Goal: Transaction & Acquisition: Purchase product/service

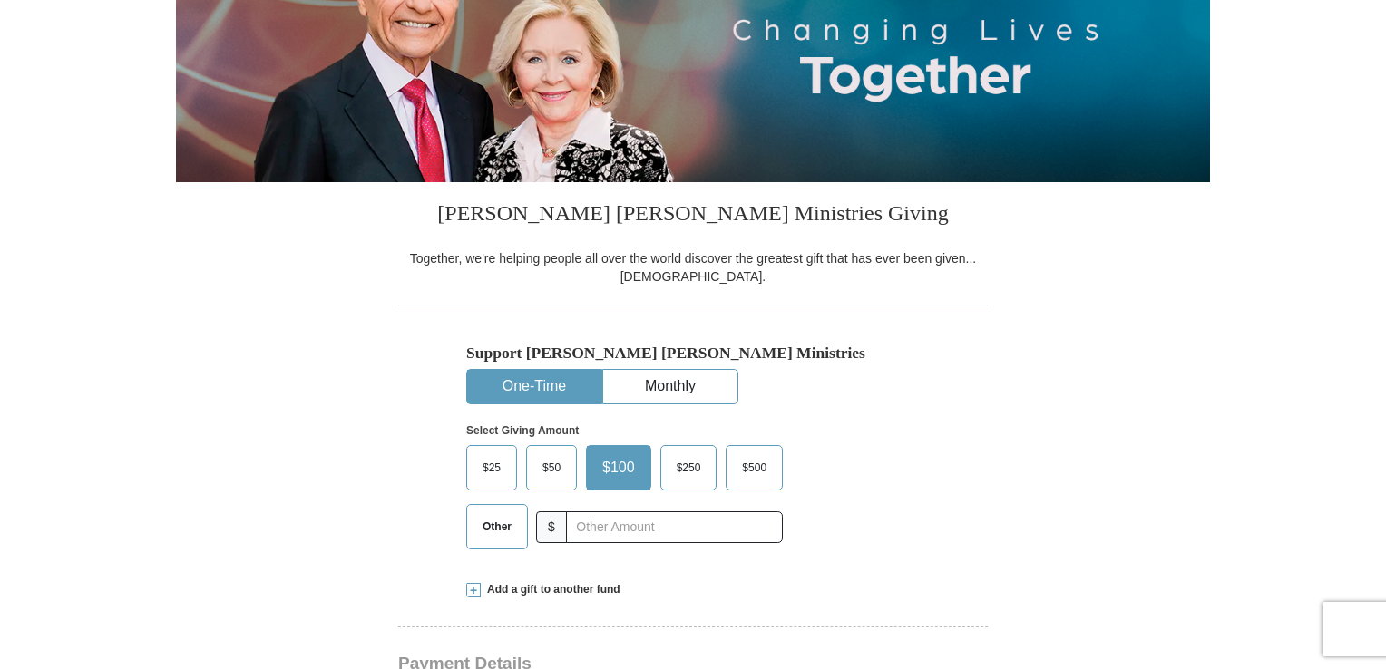
click at [551, 462] on span "$50" at bounding box center [551, 467] width 36 height 27
click at [0, 0] on input "$50" at bounding box center [0, 0] width 0 height 0
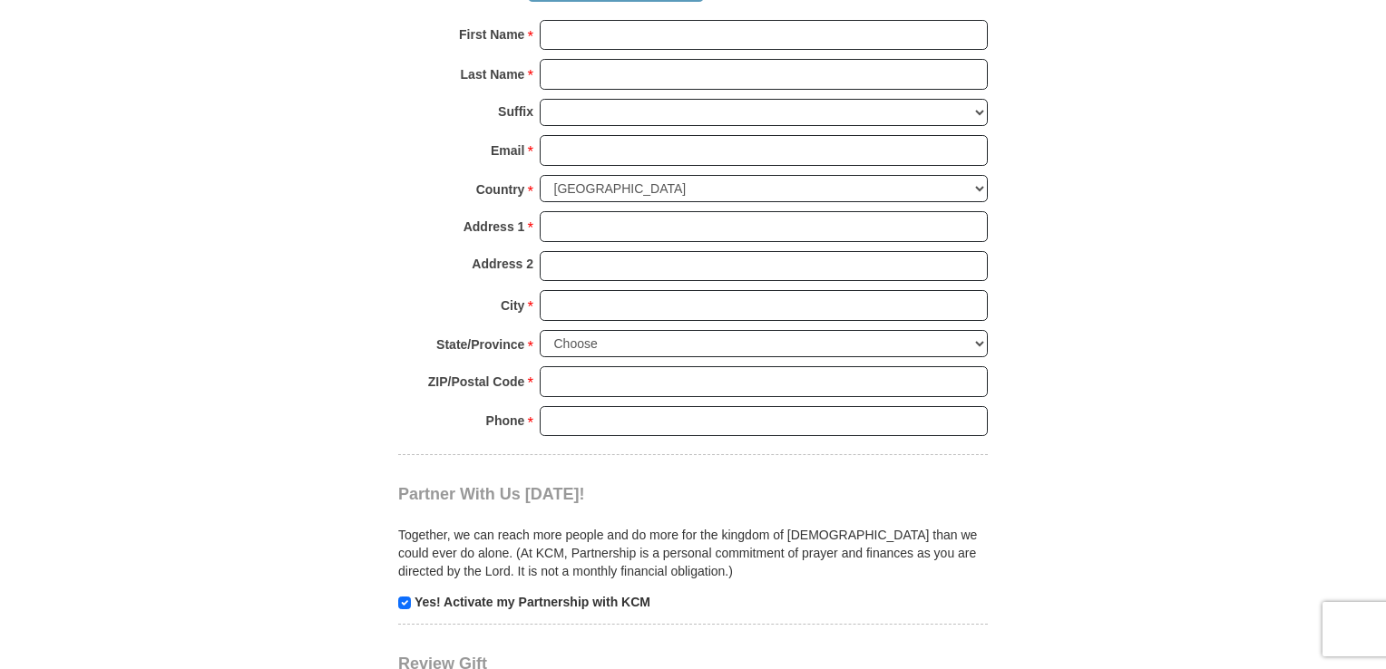
scroll to position [1179, 0]
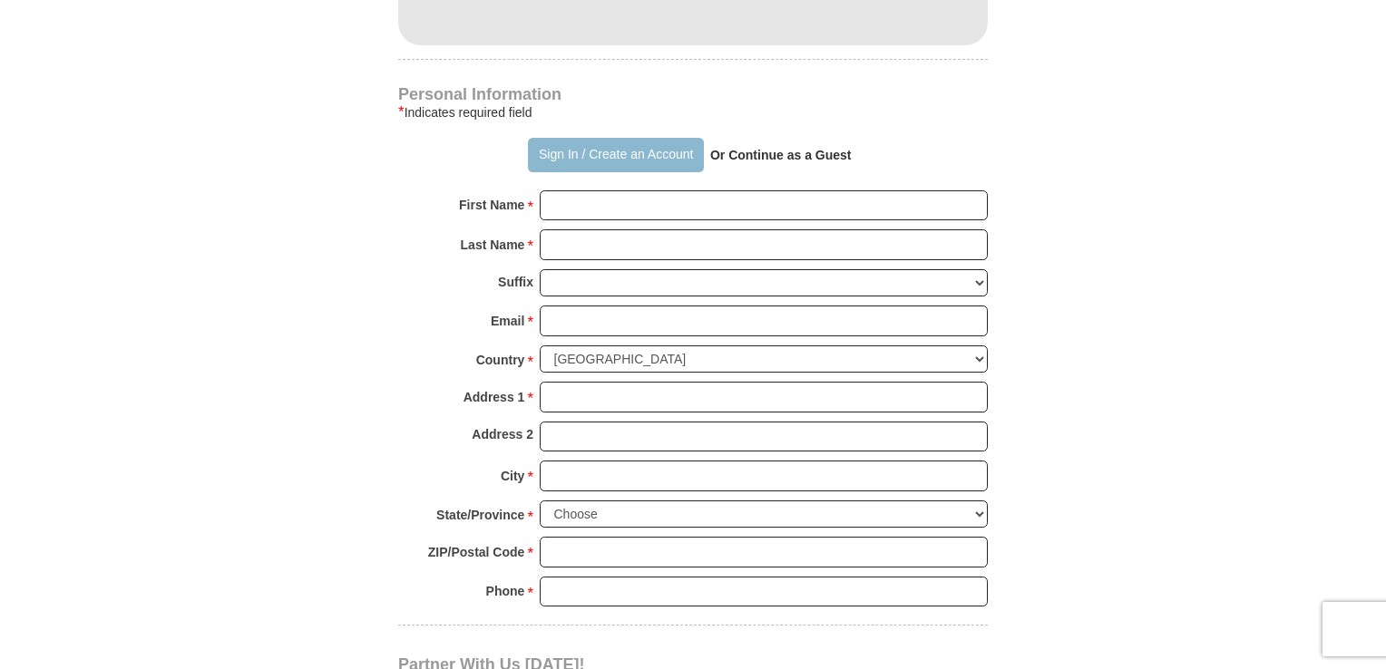
click at [564, 152] on button "Sign In / Create an Account" at bounding box center [615, 155] width 175 height 34
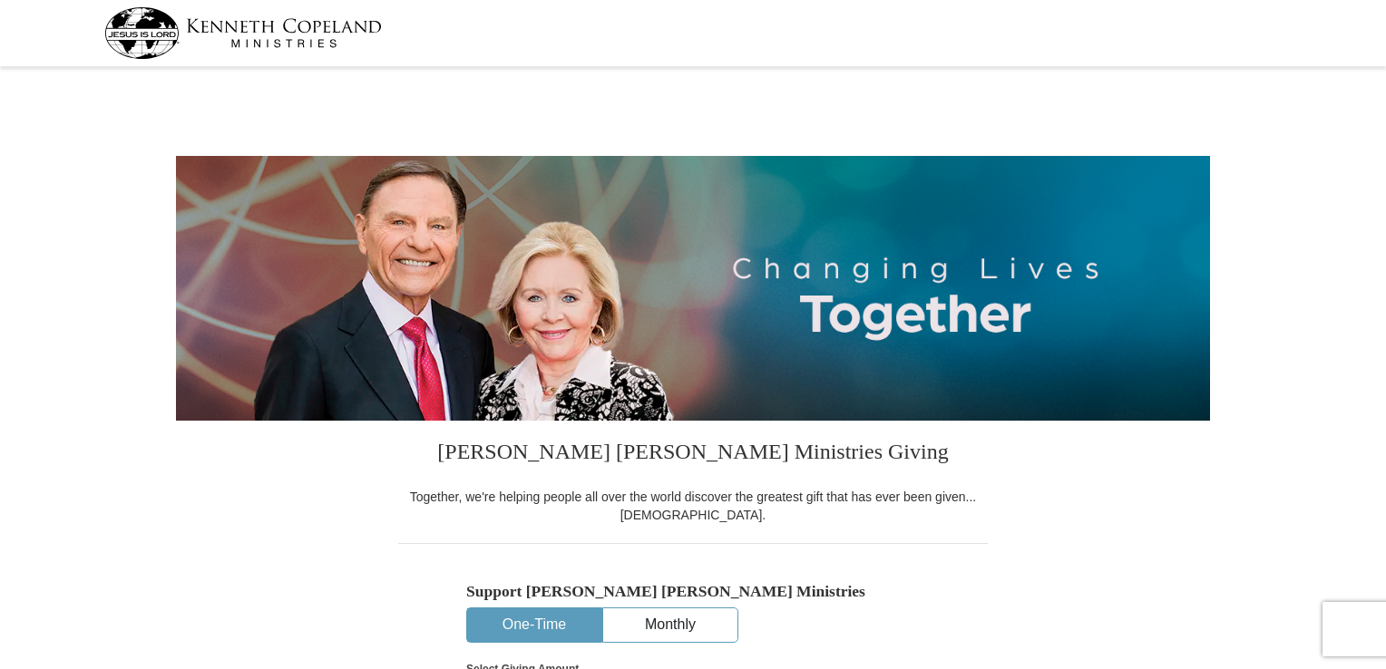
select select "CO"
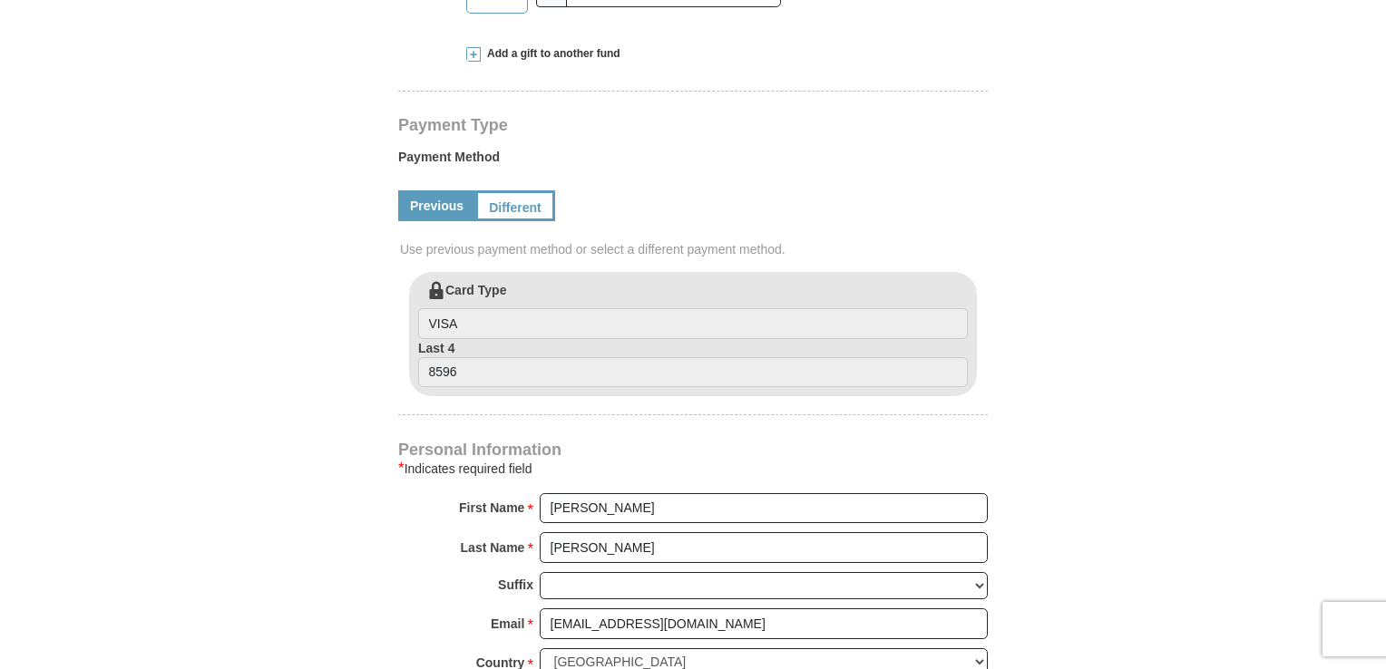
scroll to position [816, 0]
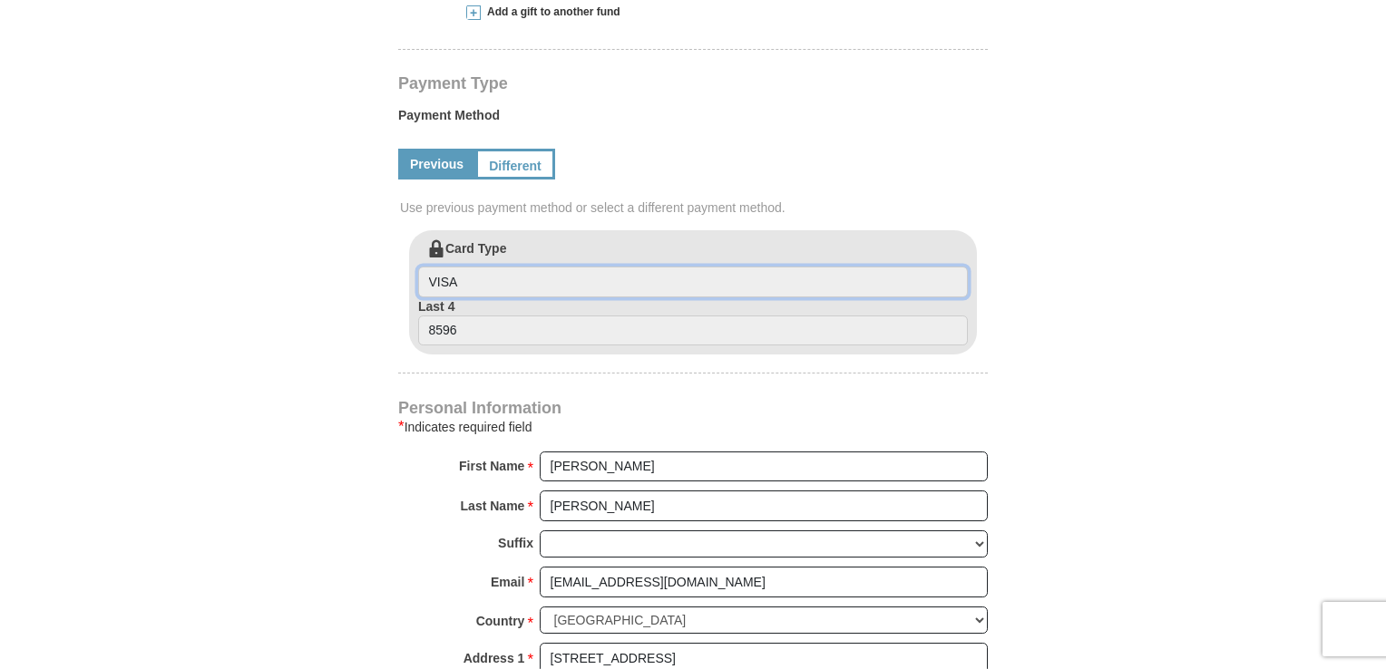
click at [457, 286] on input "VISA" at bounding box center [693, 282] width 550 height 31
click at [481, 284] on input "VISA" at bounding box center [693, 282] width 550 height 31
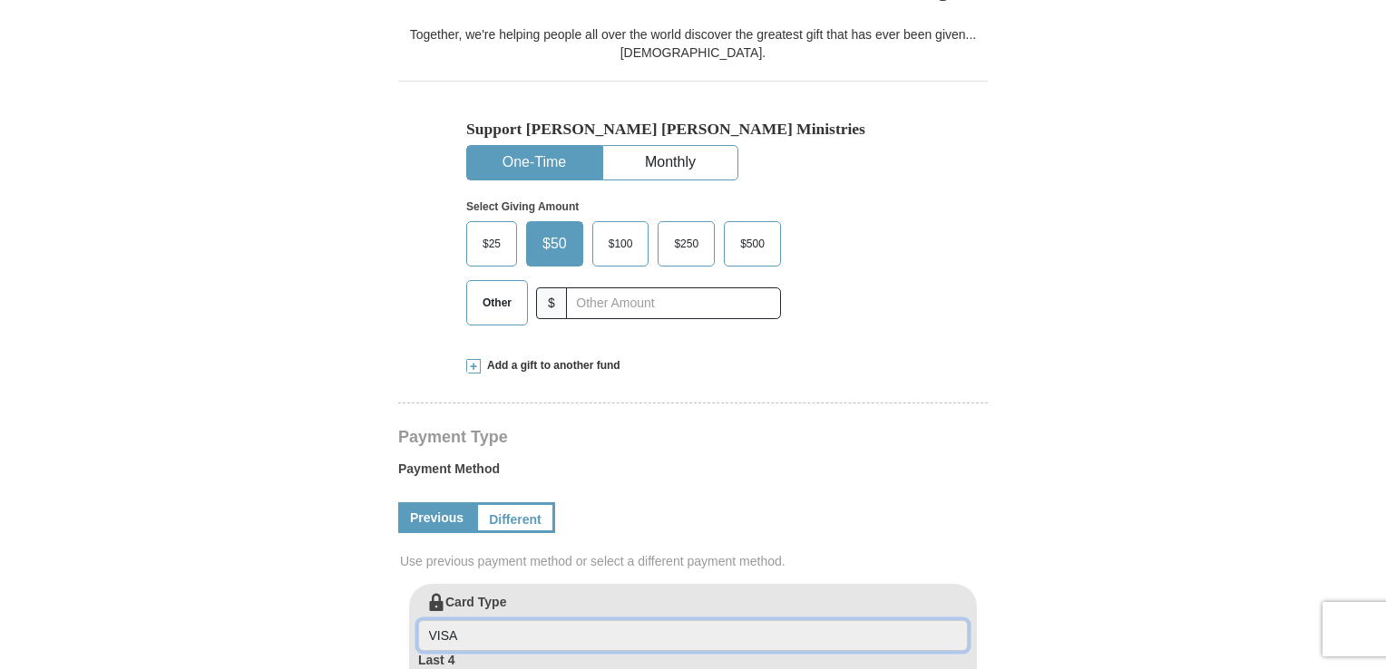
scroll to position [725, 0]
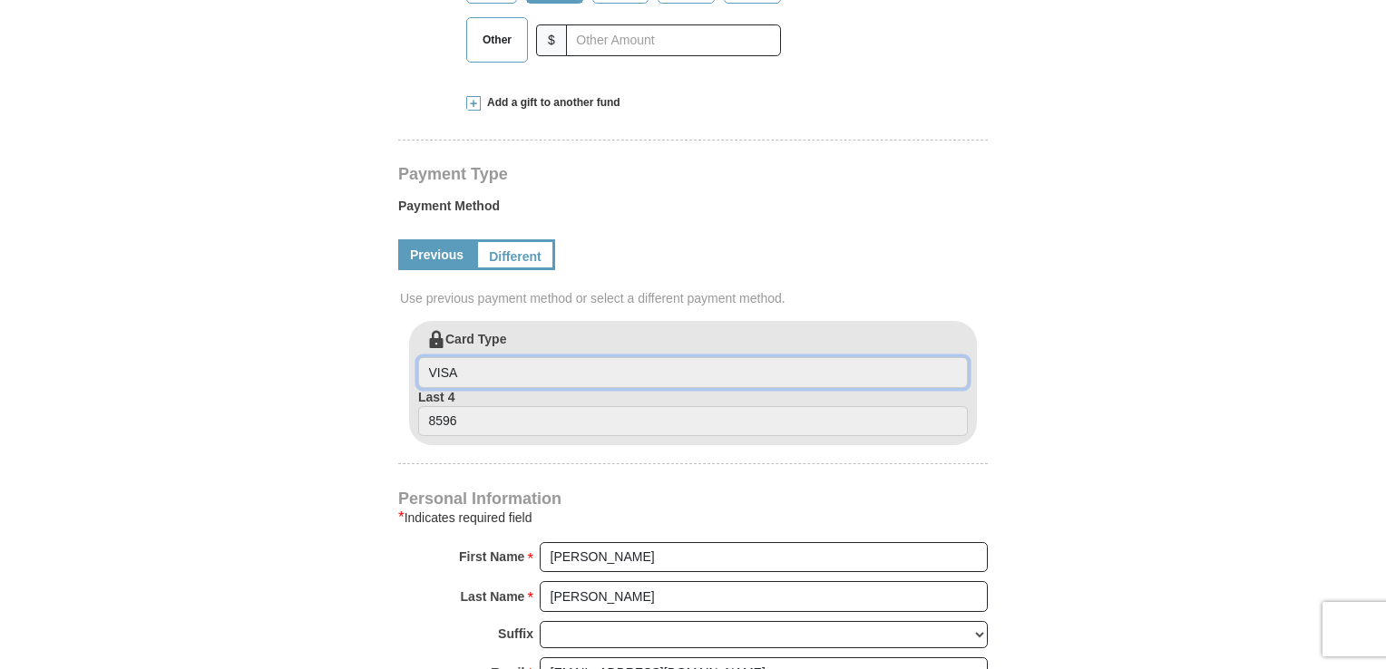
drag, startPoint x: 480, startPoint y: 367, endPoint x: 492, endPoint y: 347, distance: 23.6
click at [481, 365] on input "VISA" at bounding box center [693, 372] width 550 height 31
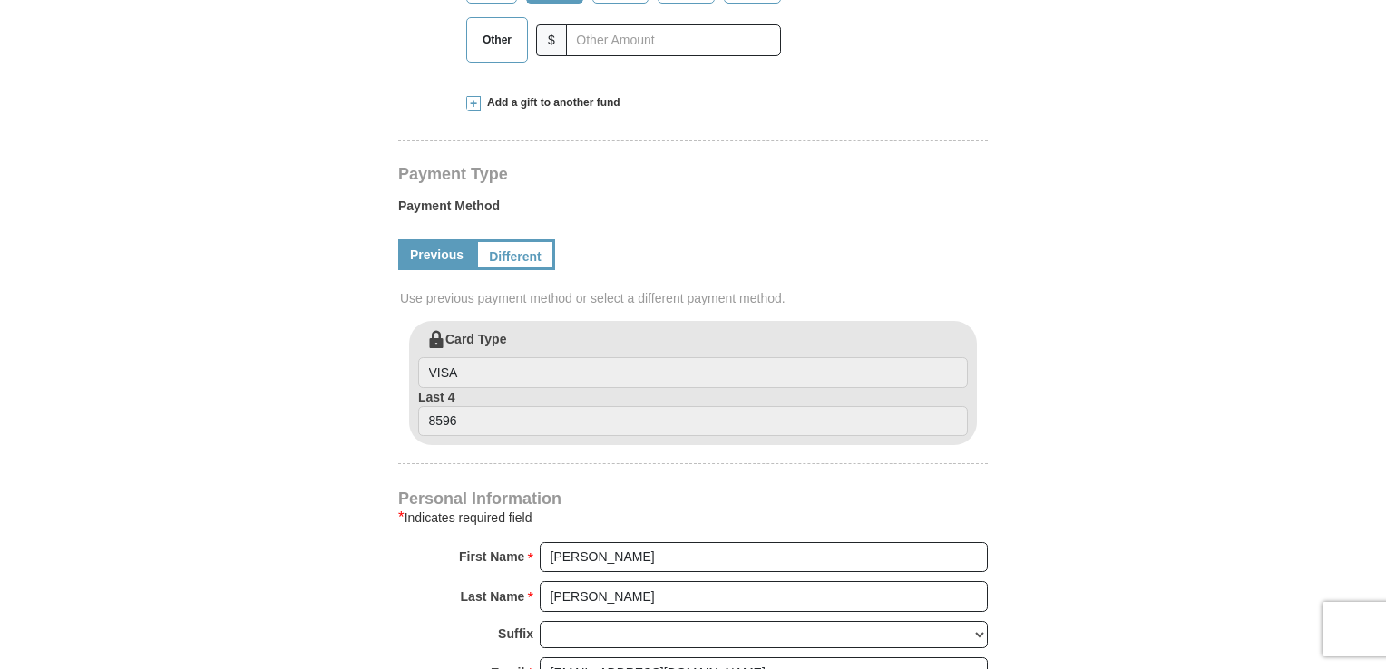
click at [492, 347] on label "Card Type VISA" at bounding box center [693, 359] width 550 height 58
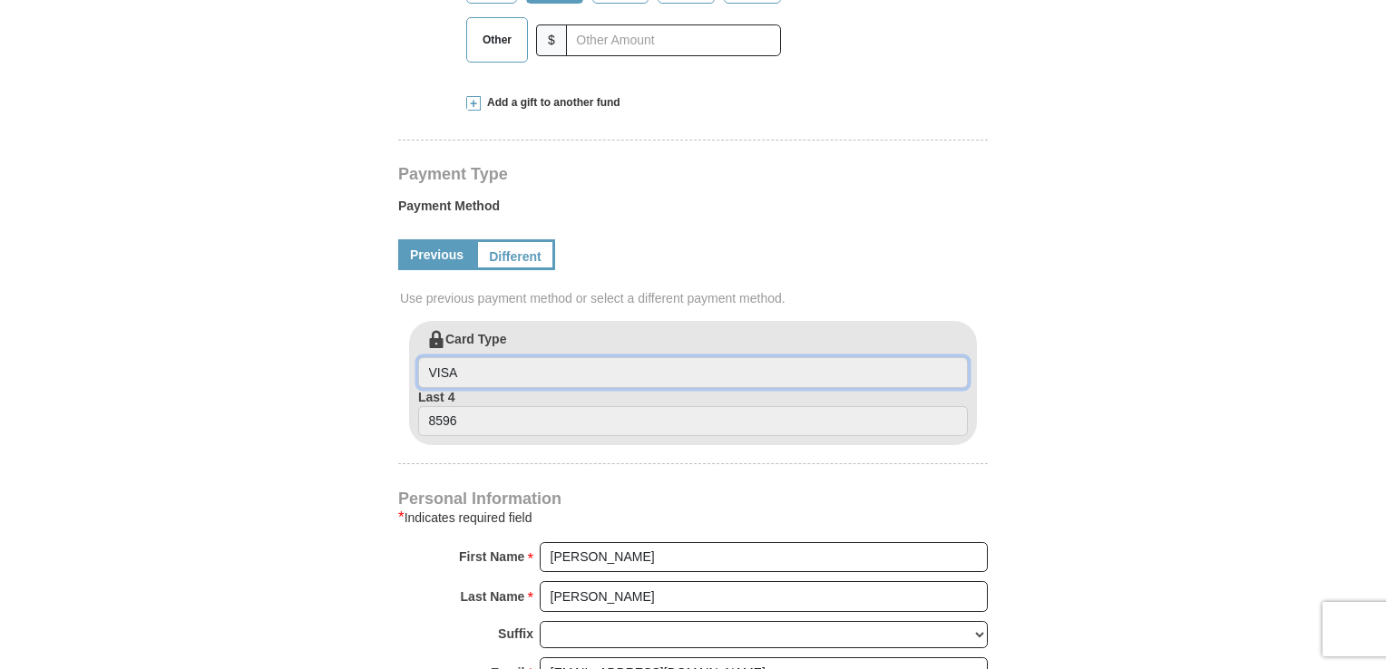
click at [492, 357] on input "VISA" at bounding box center [693, 372] width 550 height 31
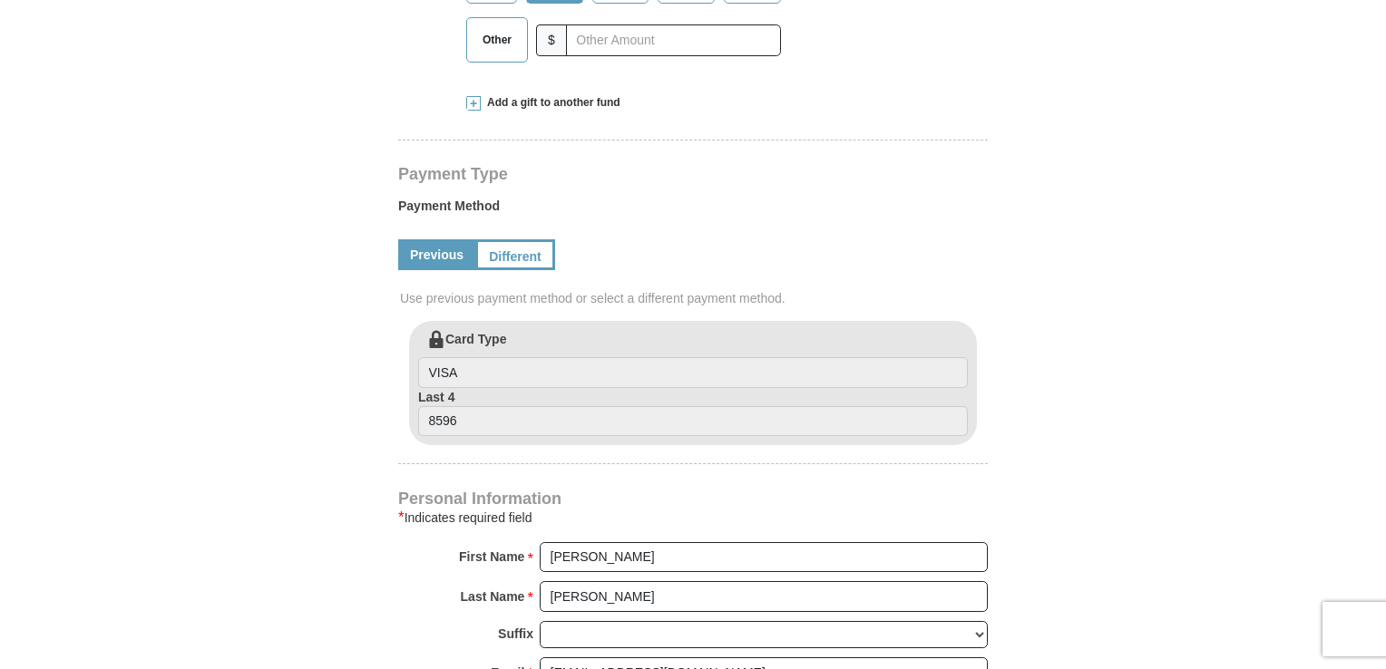
click at [492, 338] on label "Card Type VISA" at bounding box center [693, 359] width 550 height 58
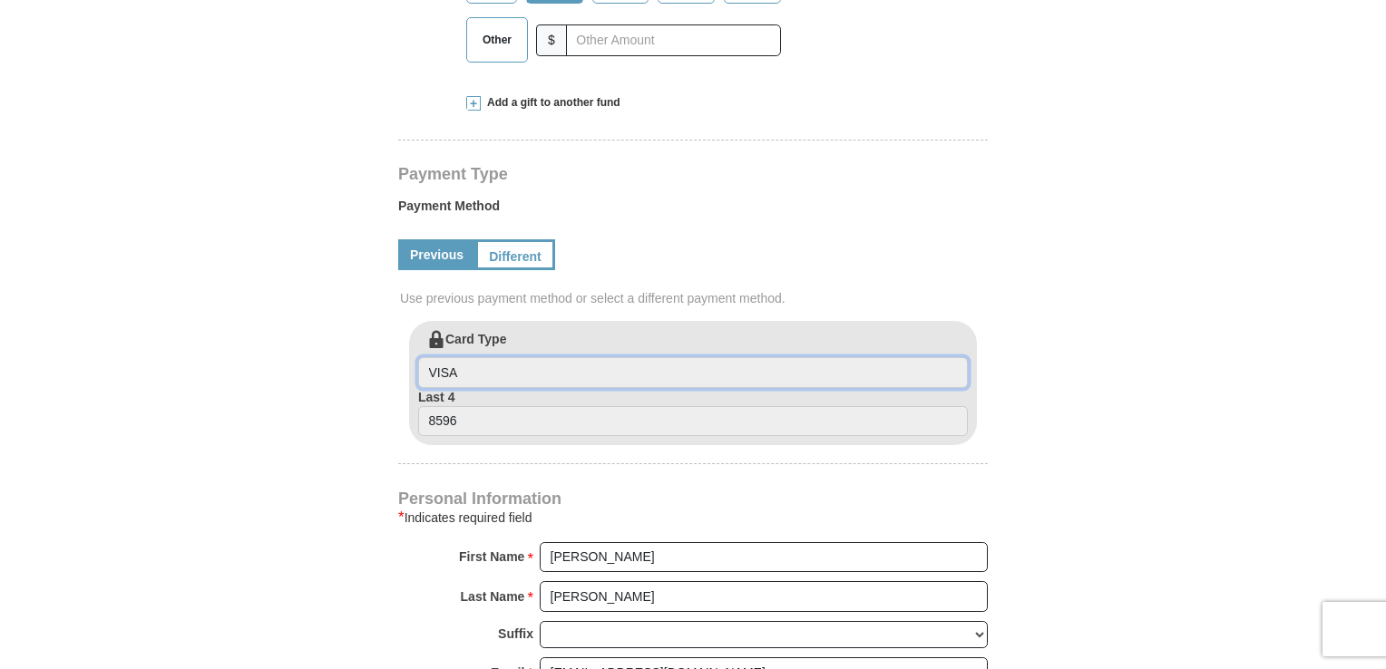
click at [492, 357] on input "VISA" at bounding box center [693, 372] width 550 height 31
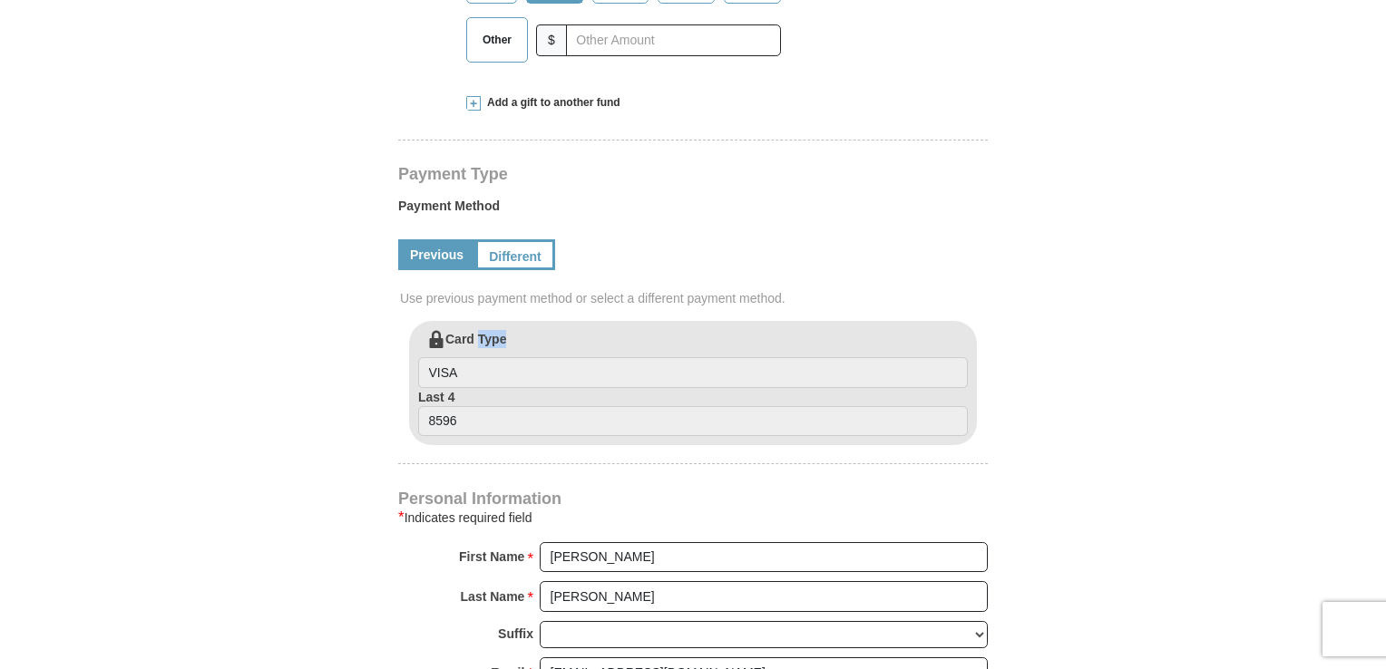
click at [492, 338] on label "Card Type VISA" at bounding box center [693, 359] width 550 height 58
click at [492, 357] on input "VISA" at bounding box center [693, 372] width 550 height 31
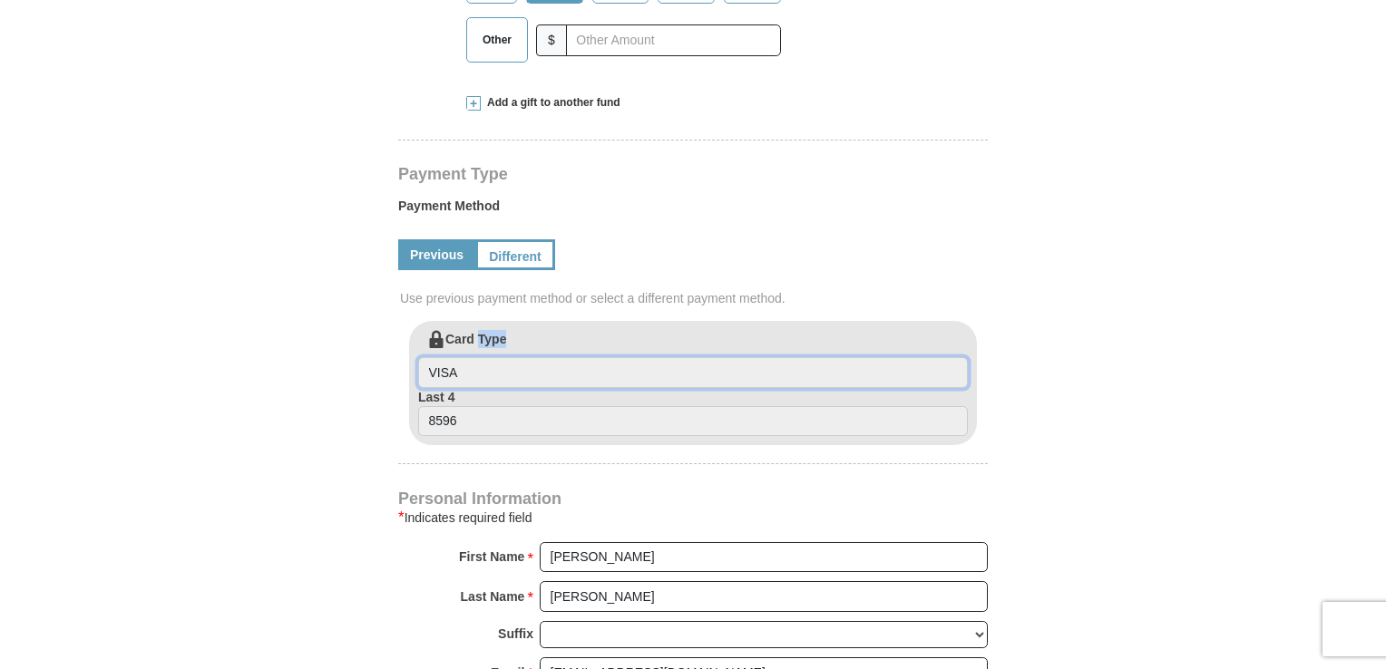
click at [491, 375] on input "VISA" at bounding box center [693, 372] width 550 height 31
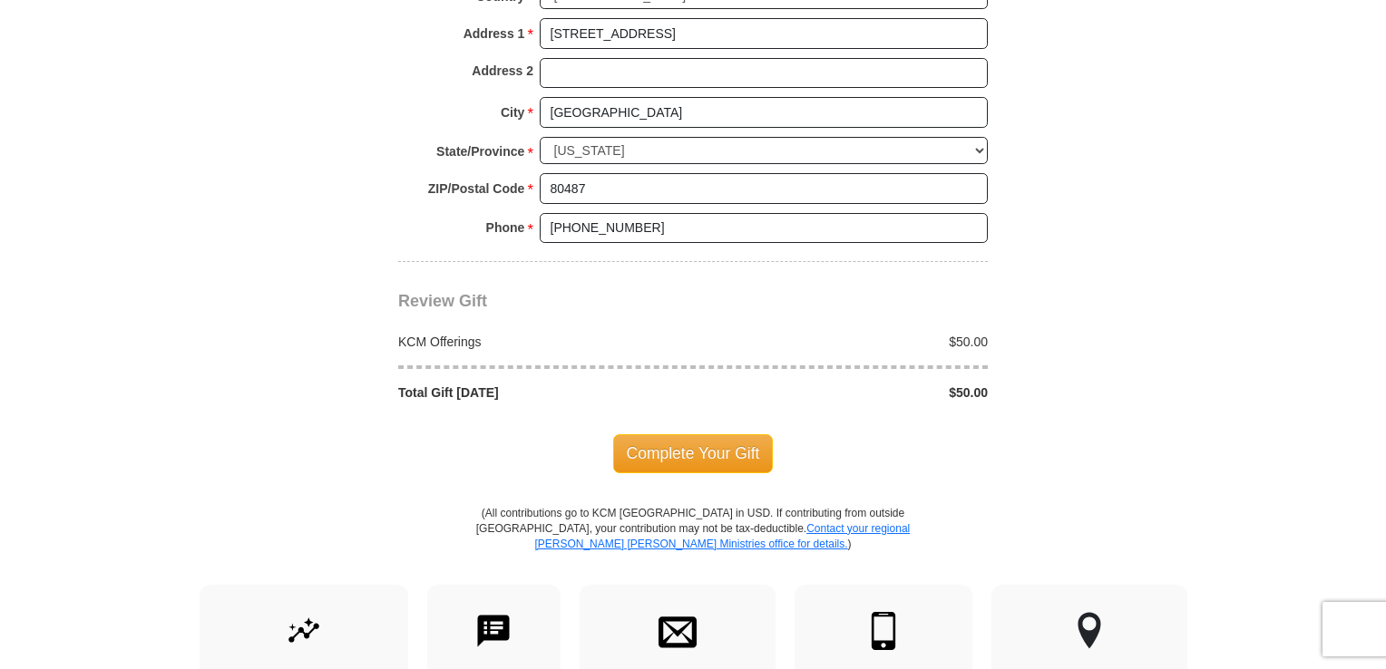
scroll to position [1451, 0]
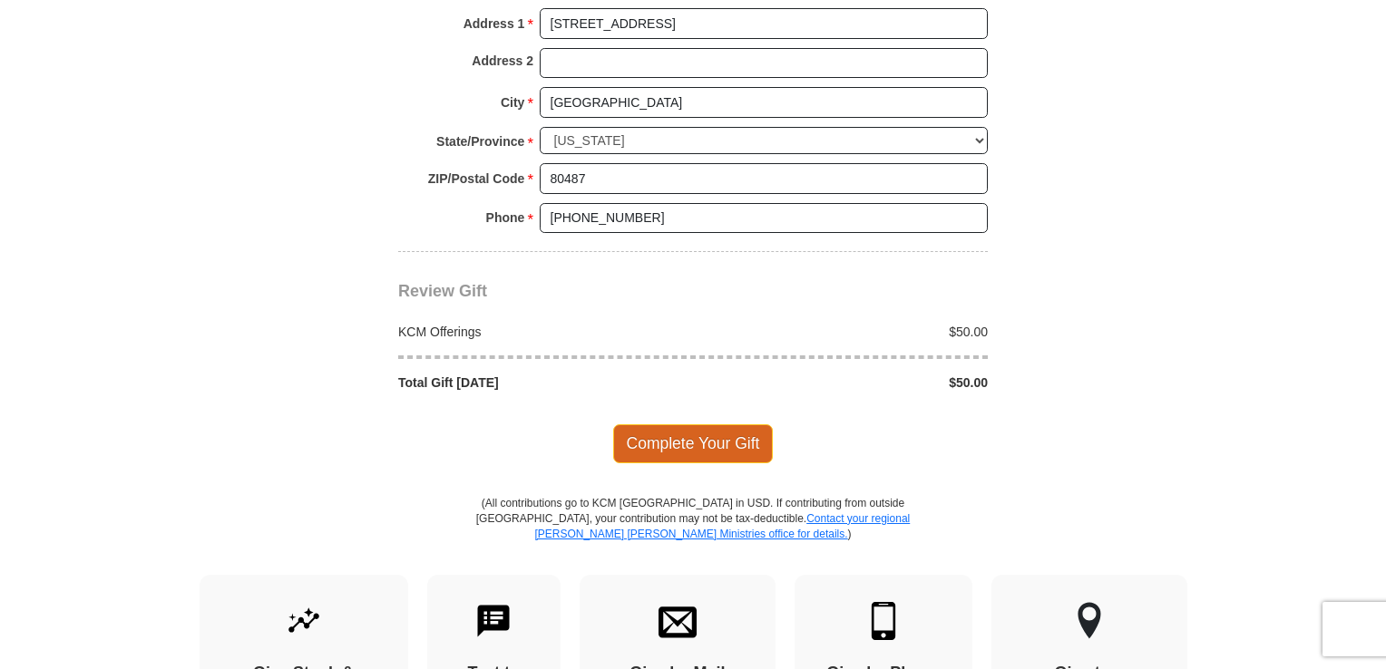
click at [670, 445] on span "Complete Your Gift" at bounding box center [693, 443] width 160 height 38
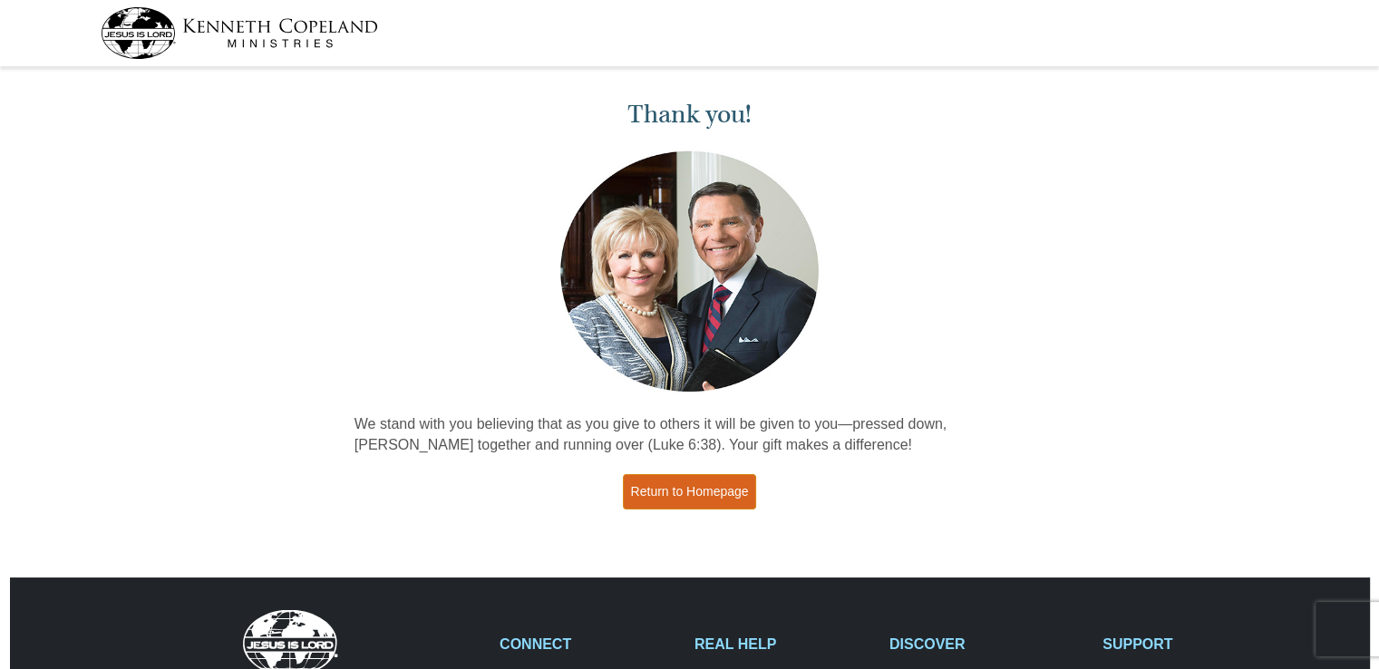
click at [703, 498] on link "Return to Homepage" at bounding box center [690, 491] width 134 height 35
